Goal: Ask a question

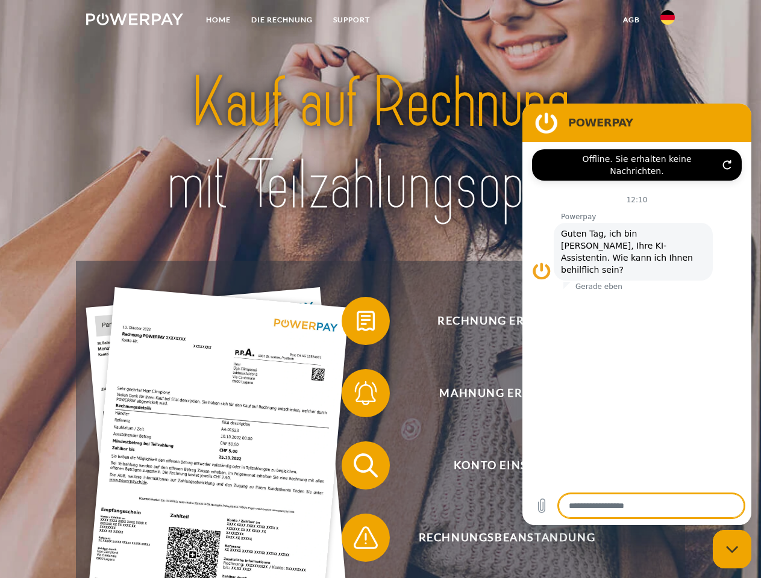
click at [134, 21] on img at bounding box center [134, 19] width 97 height 12
click at [668, 21] on img at bounding box center [667, 17] width 14 height 14
click at [631, 20] on link "agb" at bounding box center [631, 20] width 37 height 22
click at [357, 324] on span at bounding box center [348, 321] width 60 height 60
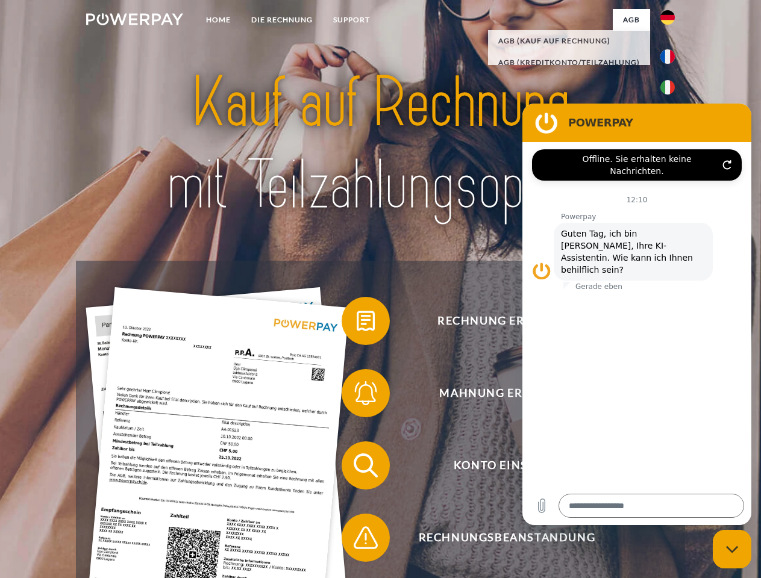
click at [357, 396] on span at bounding box center [348, 393] width 60 height 60
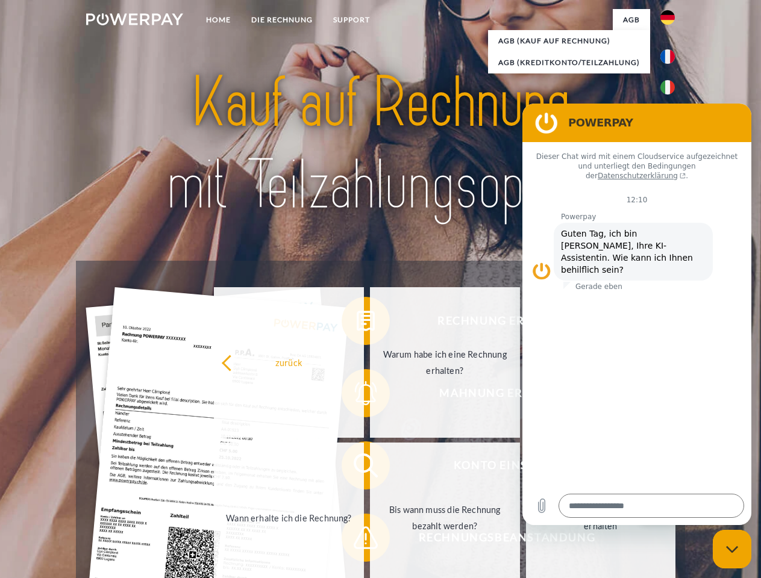
click at [370, 468] on link "Bis wann muss die Rechnung bezahlt werden?" at bounding box center [445, 518] width 150 height 151
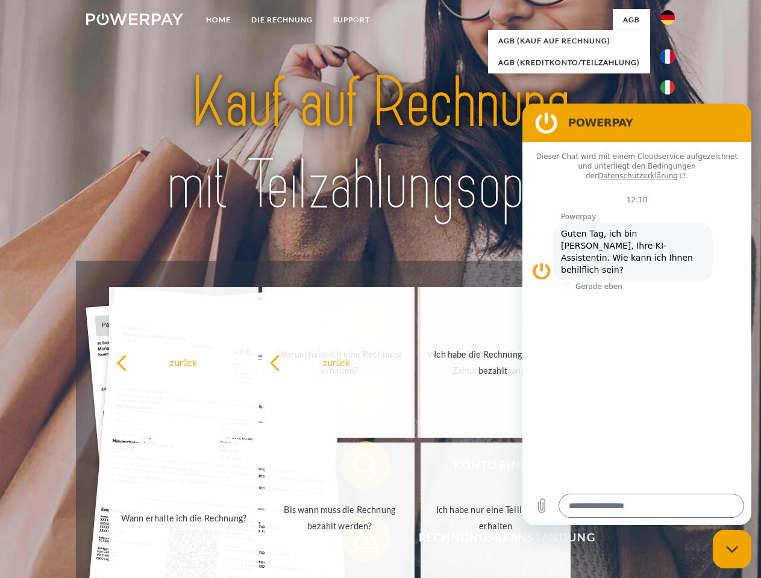
click at [357, 541] on span at bounding box center [348, 538] width 60 height 60
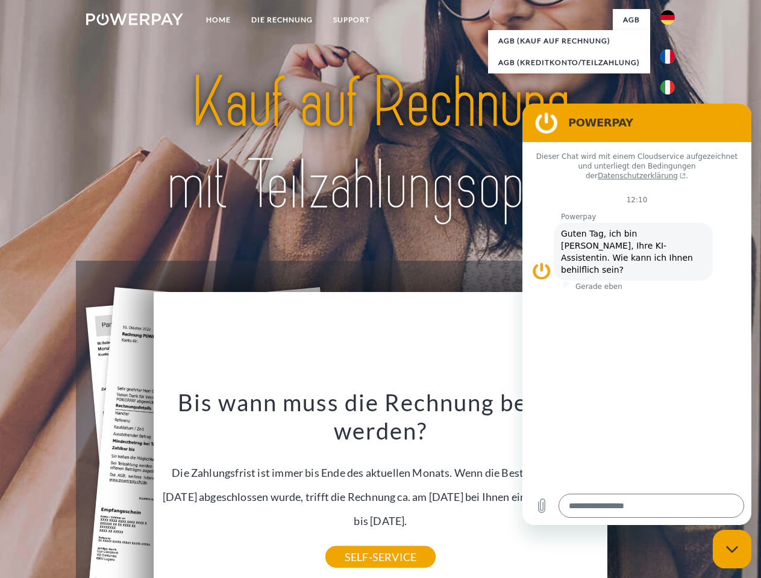
click at [732, 550] on icon "Messaging-Fenster schließen" at bounding box center [732, 550] width 13 height 8
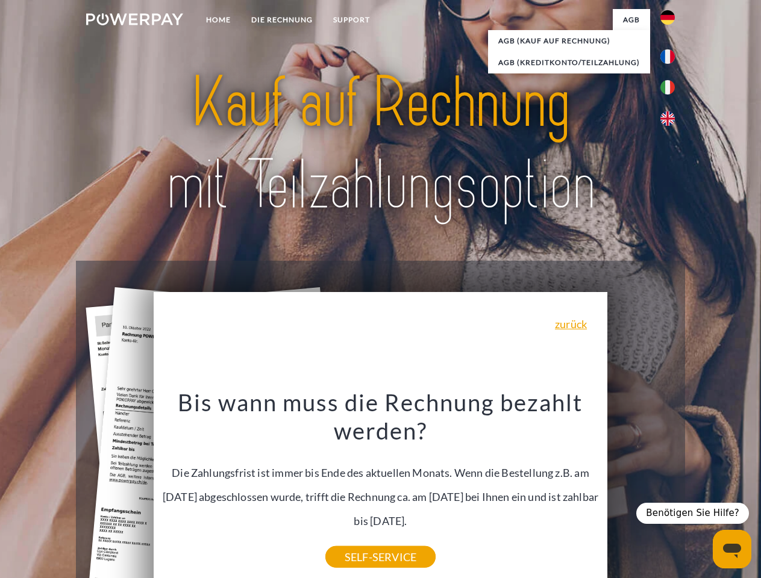
type textarea "*"
